Goal: Check status: Check status

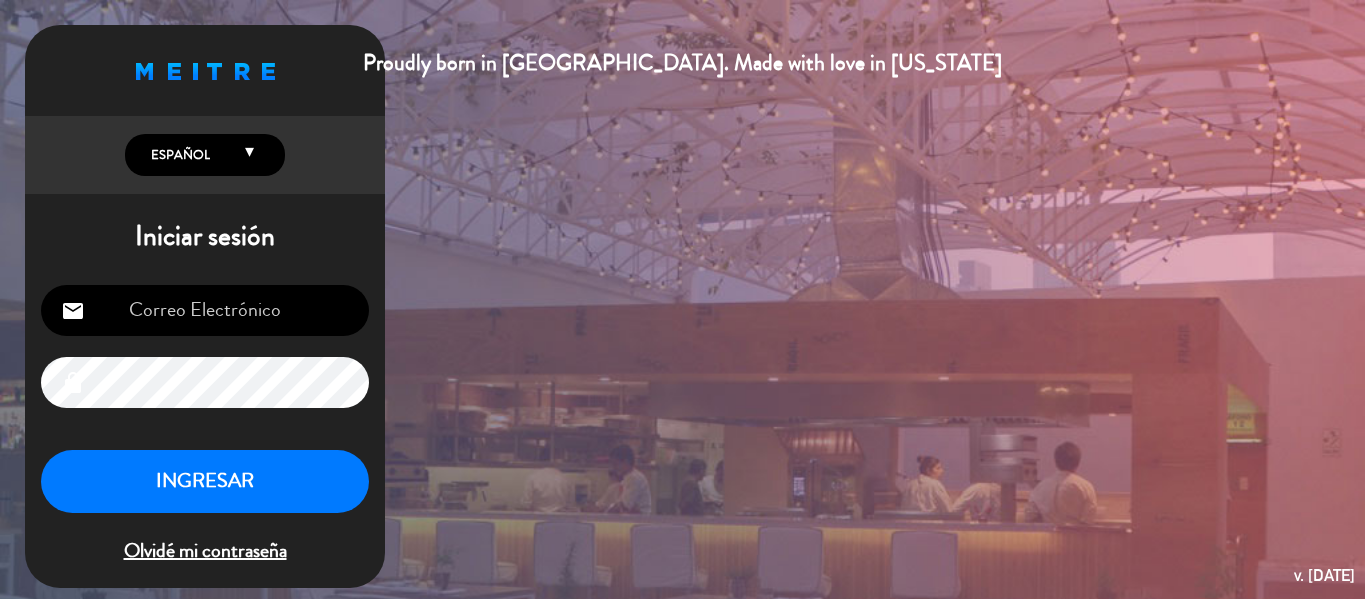
type input "[EMAIL_ADDRESS][DOMAIN_NAME]"
click at [217, 472] on button "INGRESAR" at bounding box center [205, 481] width 328 height 63
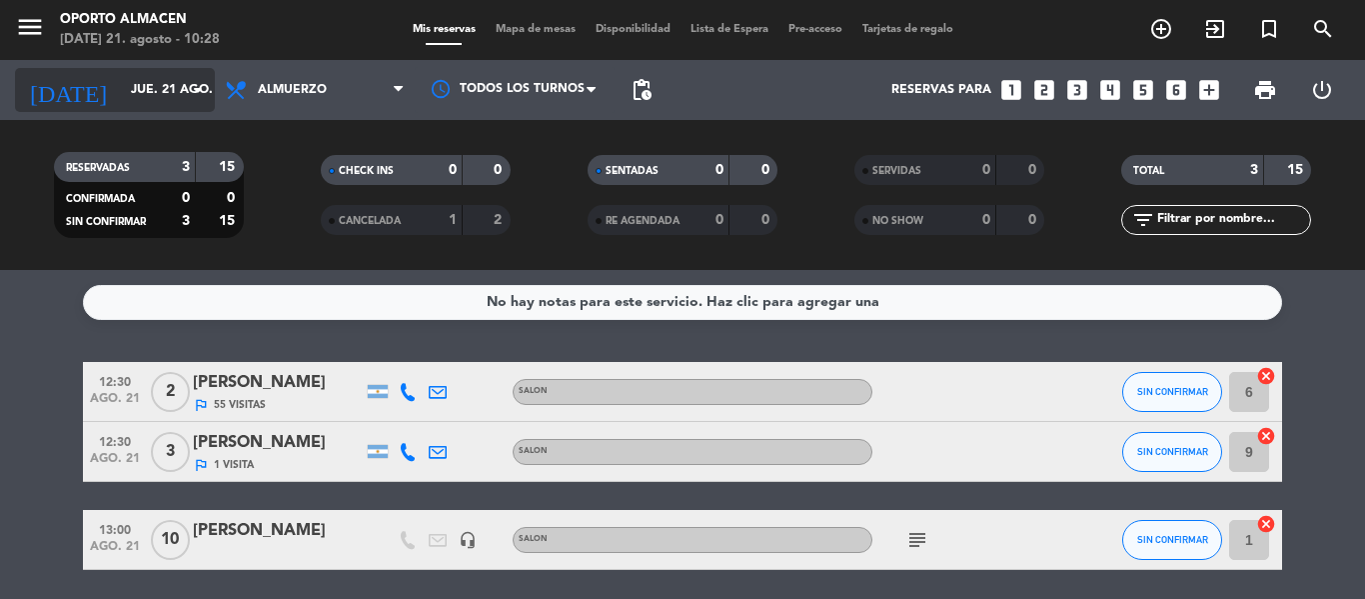
click at [188, 94] on icon "arrow_drop_down" at bounding box center [198, 90] width 24 height 24
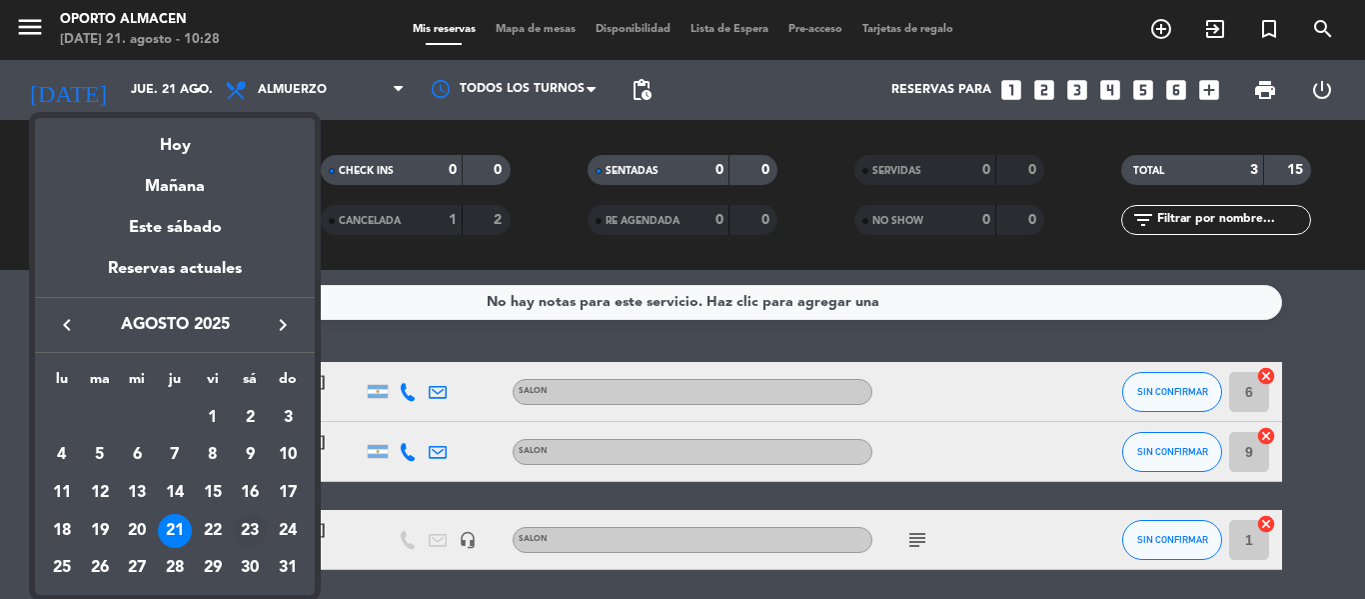
click at [242, 529] on div "23" at bounding box center [250, 531] width 34 height 34
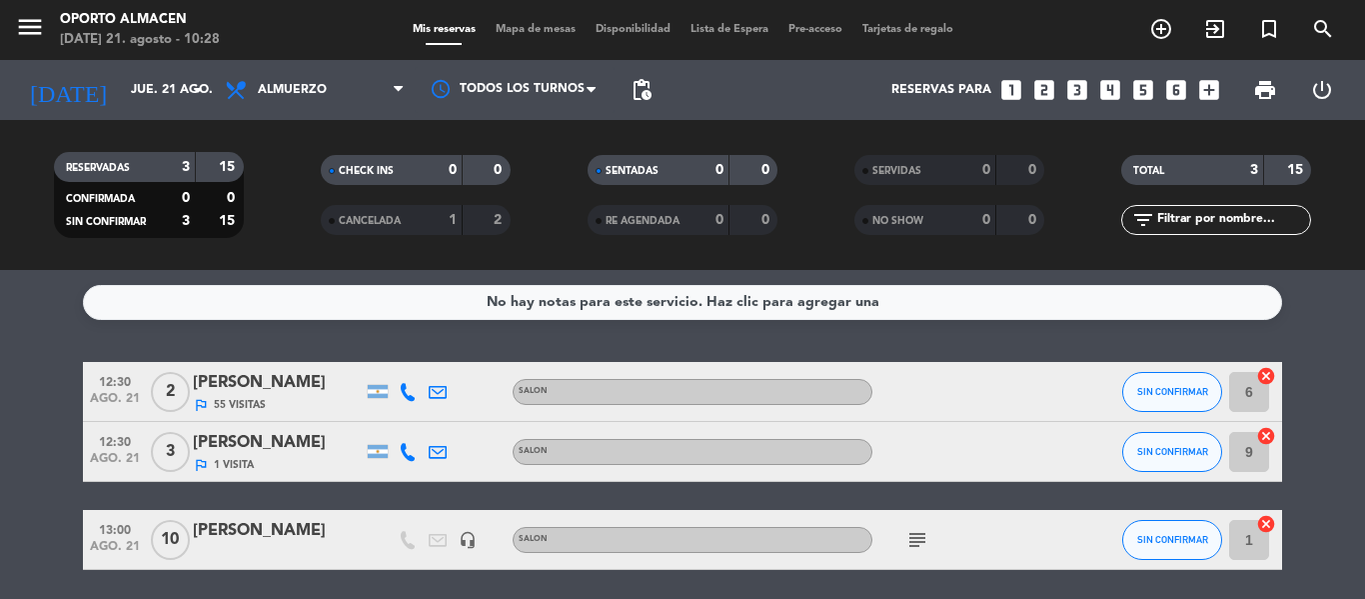
type input "sáb. 23 ago."
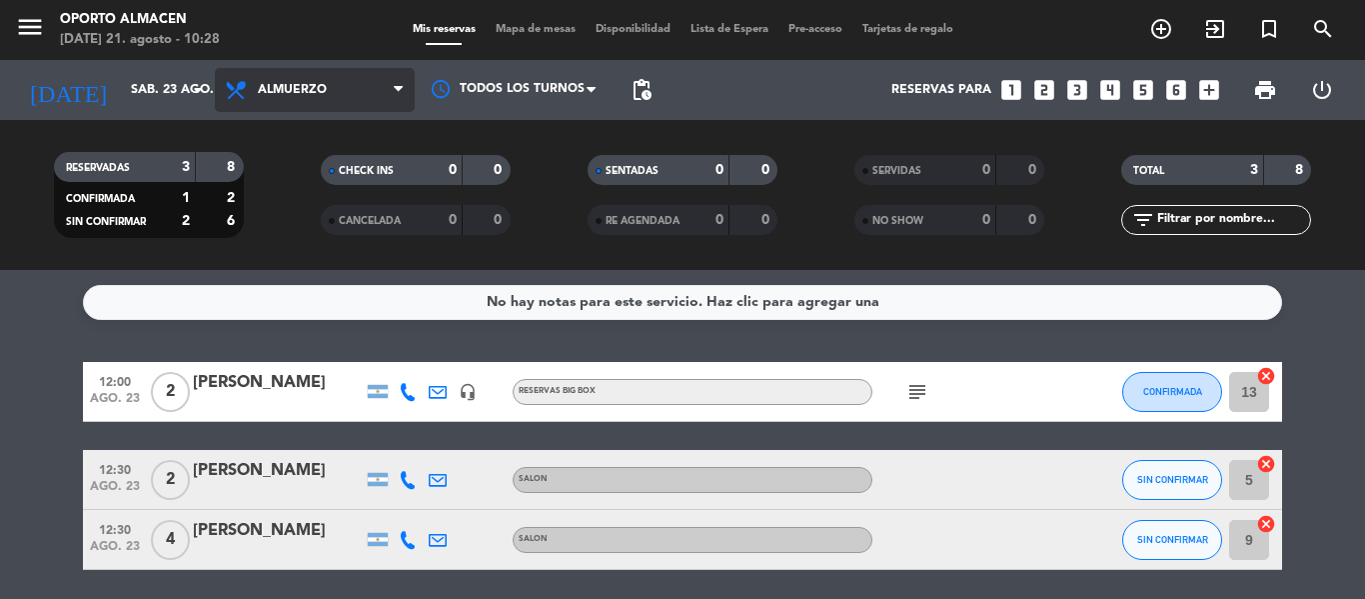
click at [312, 84] on span "Almuerzo" at bounding box center [292, 90] width 69 height 14
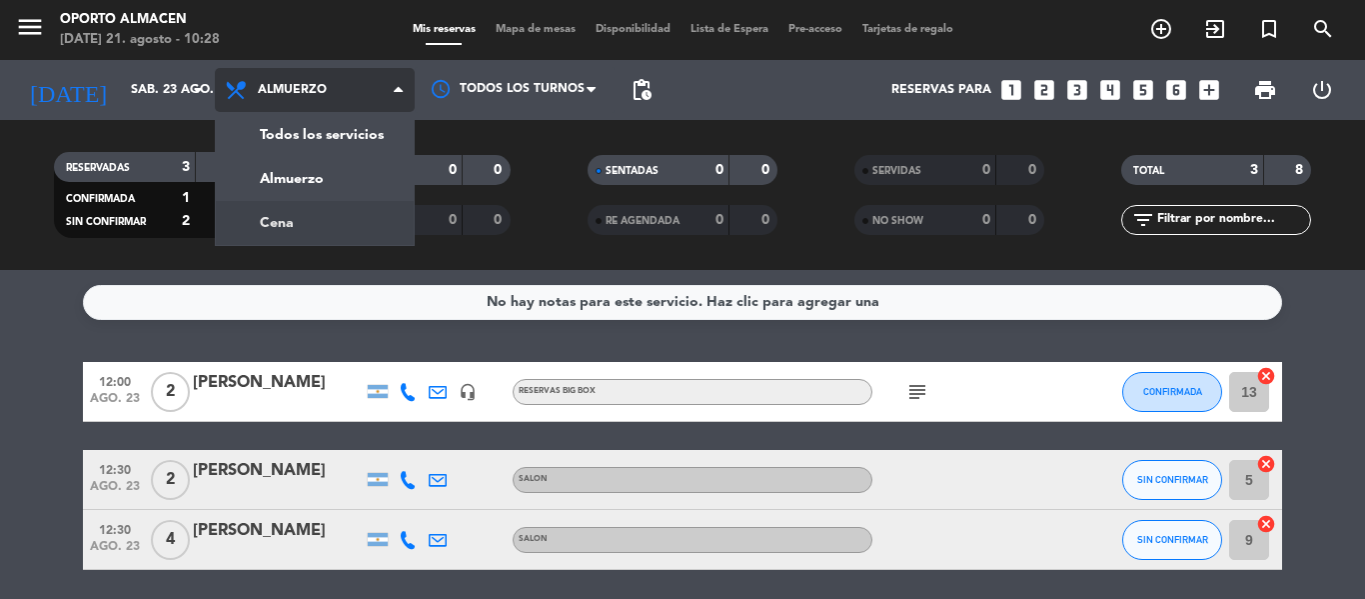
click at [315, 214] on div "menu Oporto Almacen [DATE] 21. agosto - 10:28 Mis reservas Mapa de mesas Dispon…" at bounding box center [682, 135] width 1365 height 270
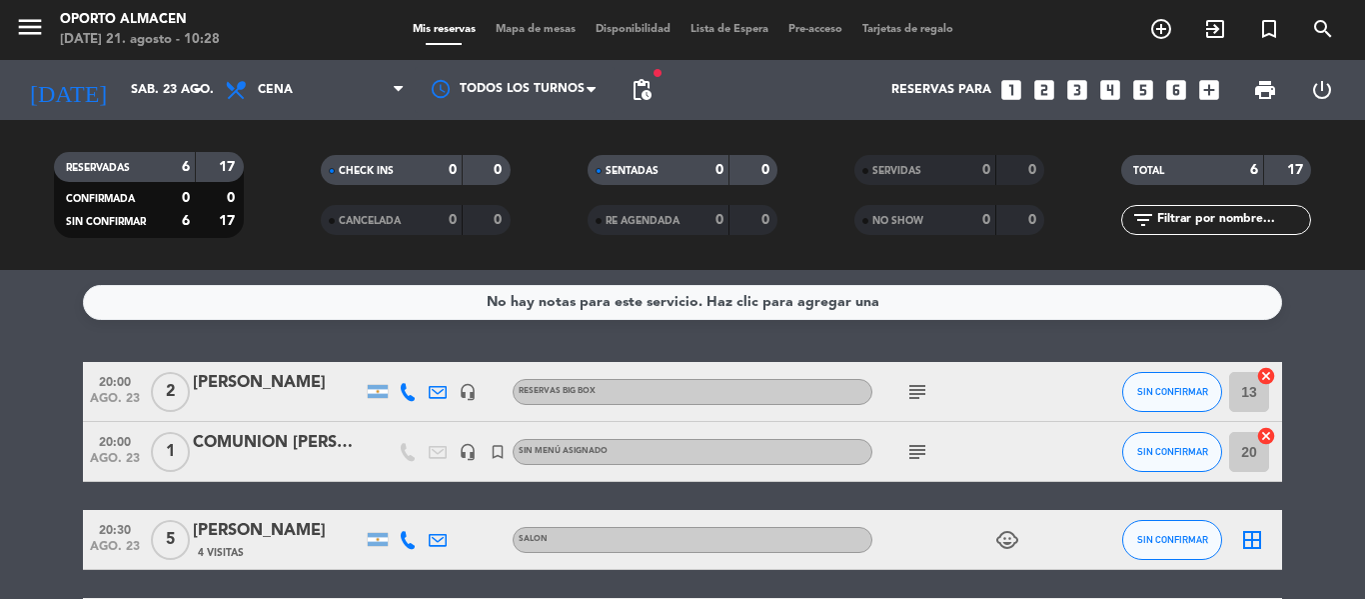
click at [917, 462] on icon "subject" at bounding box center [918, 452] width 24 height 24
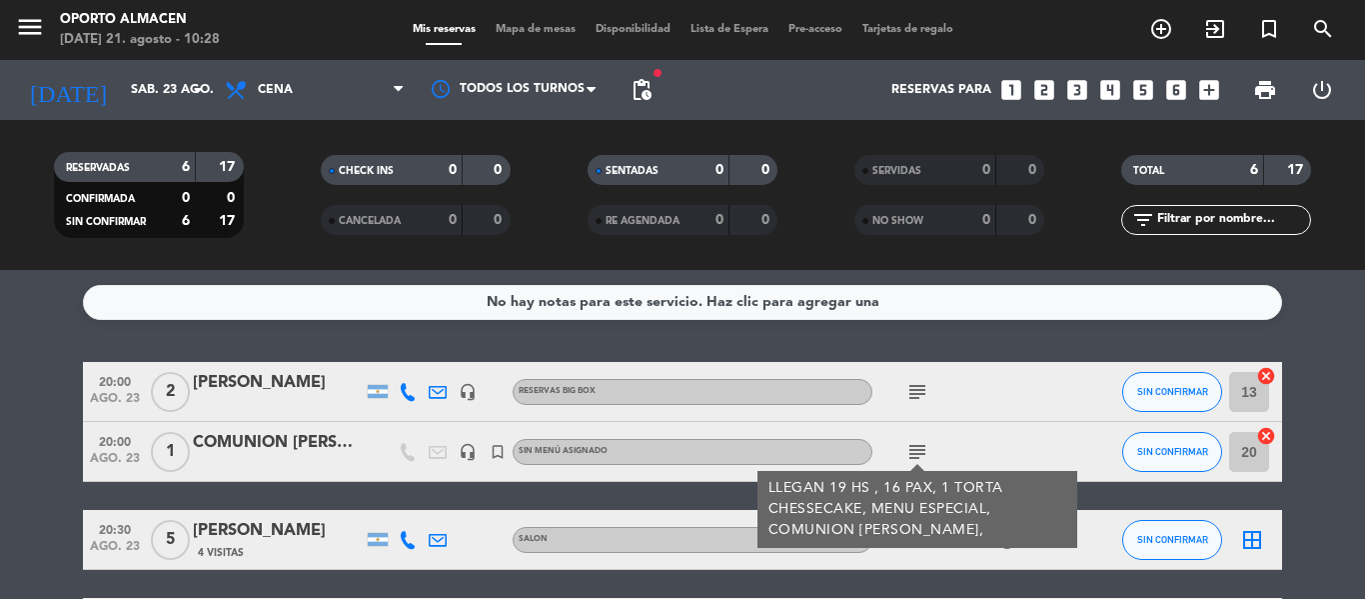
click at [917, 455] on icon "subject" at bounding box center [918, 452] width 24 height 24
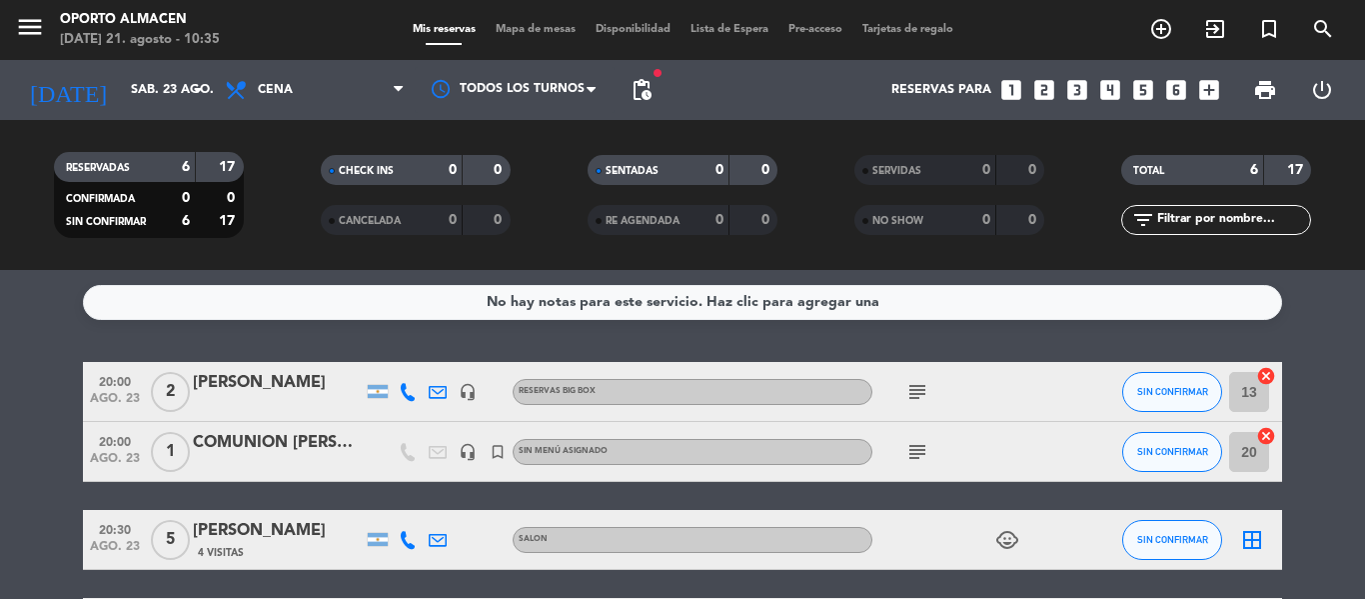
click at [911, 460] on icon "subject" at bounding box center [918, 452] width 24 height 24
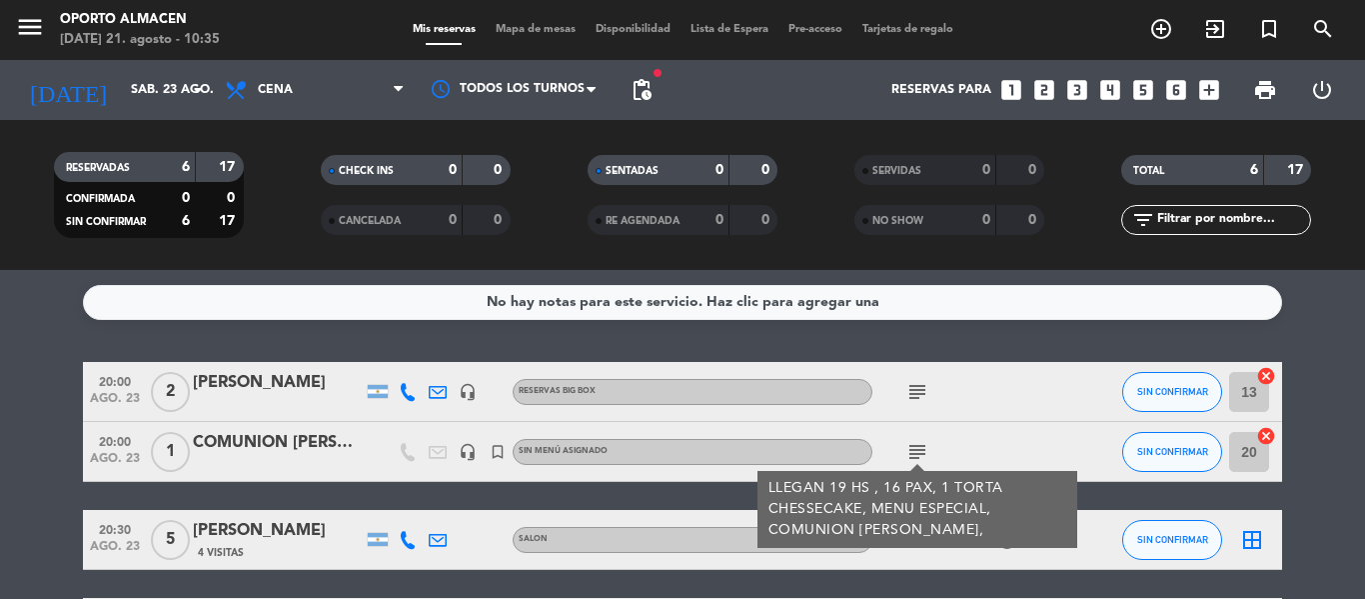
click at [911, 460] on icon "subject" at bounding box center [918, 452] width 24 height 24
